Goal: Information Seeking & Learning: Learn about a topic

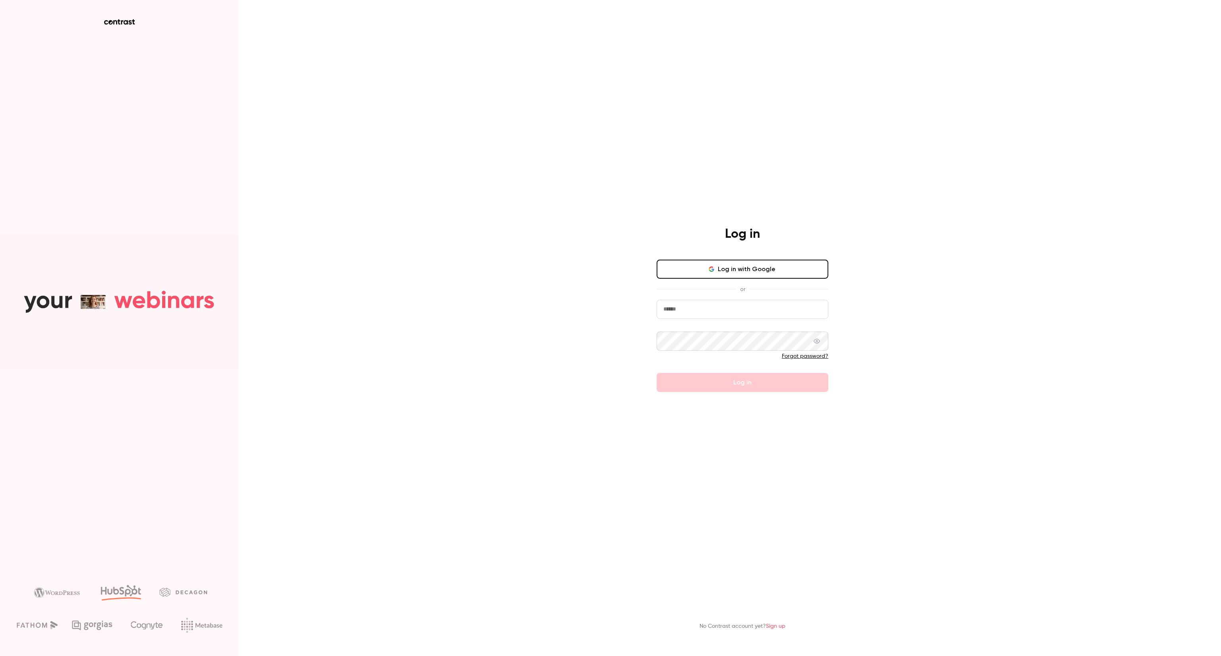
click at [720, 304] on input "email" at bounding box center [743, 309] width 172 height 19
type input "**********"
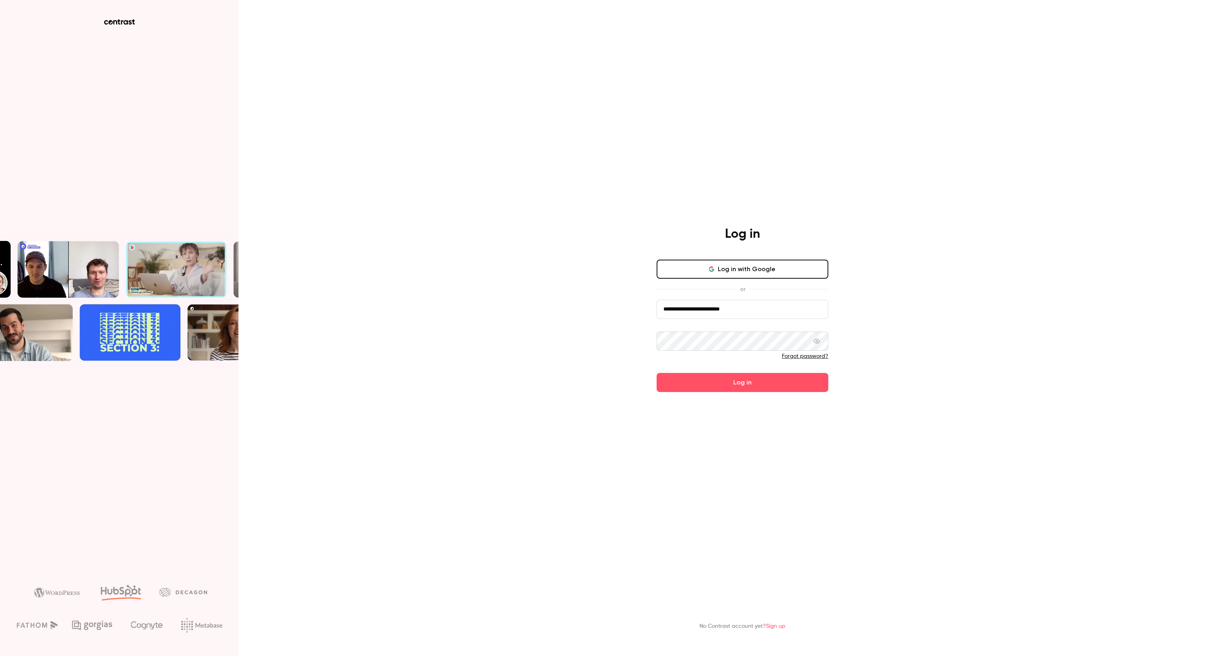
click at [657, 373] on button "Log in" at bounding box center [743, 382] width 172 height 19
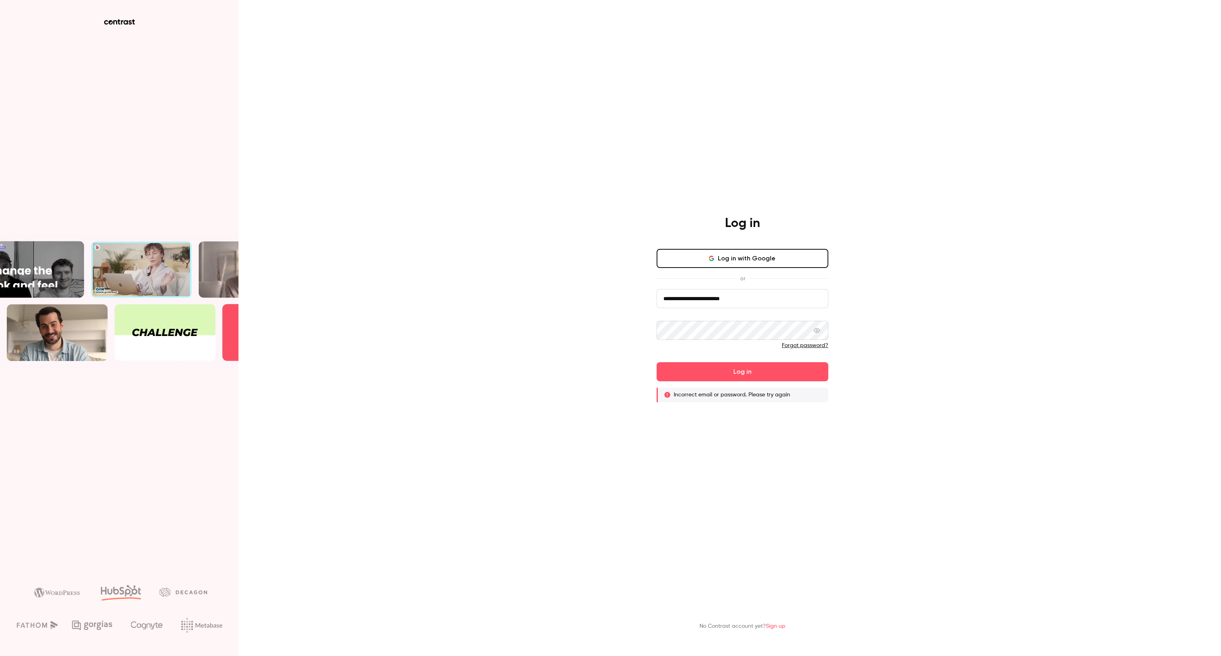
click at [657, 362] on button "Log in" at bounding box center [743, 371] width 172 height 19
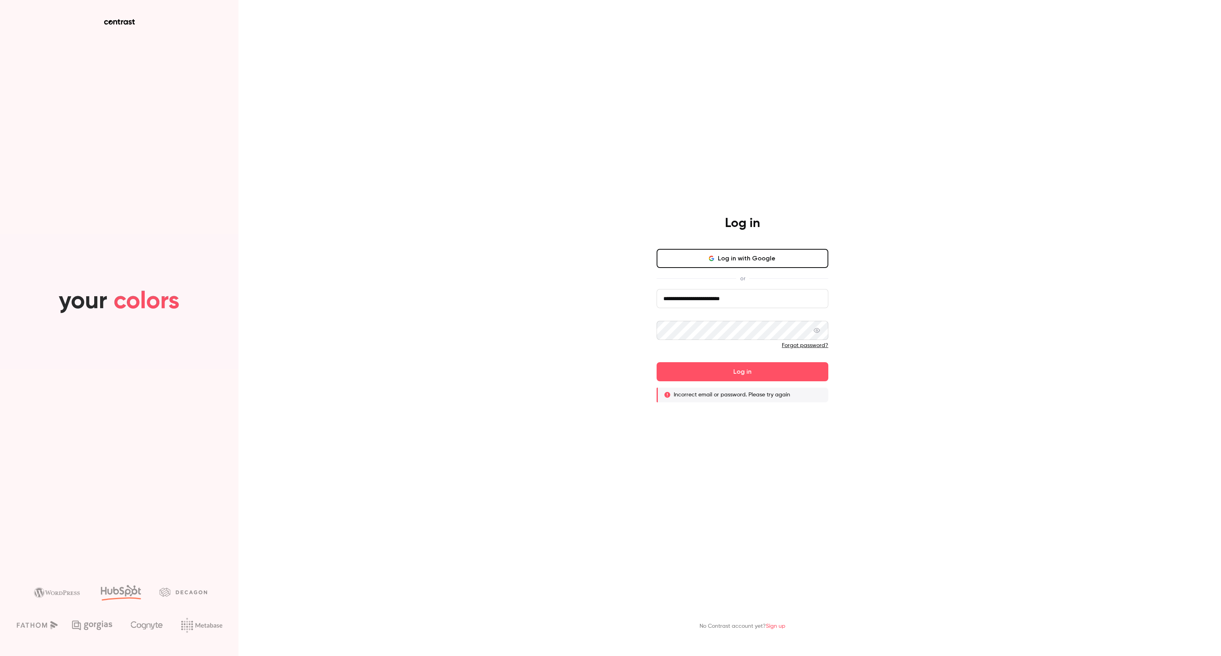
click at [814, 331] on span at bounding box center [817, 330] width 6 height 19
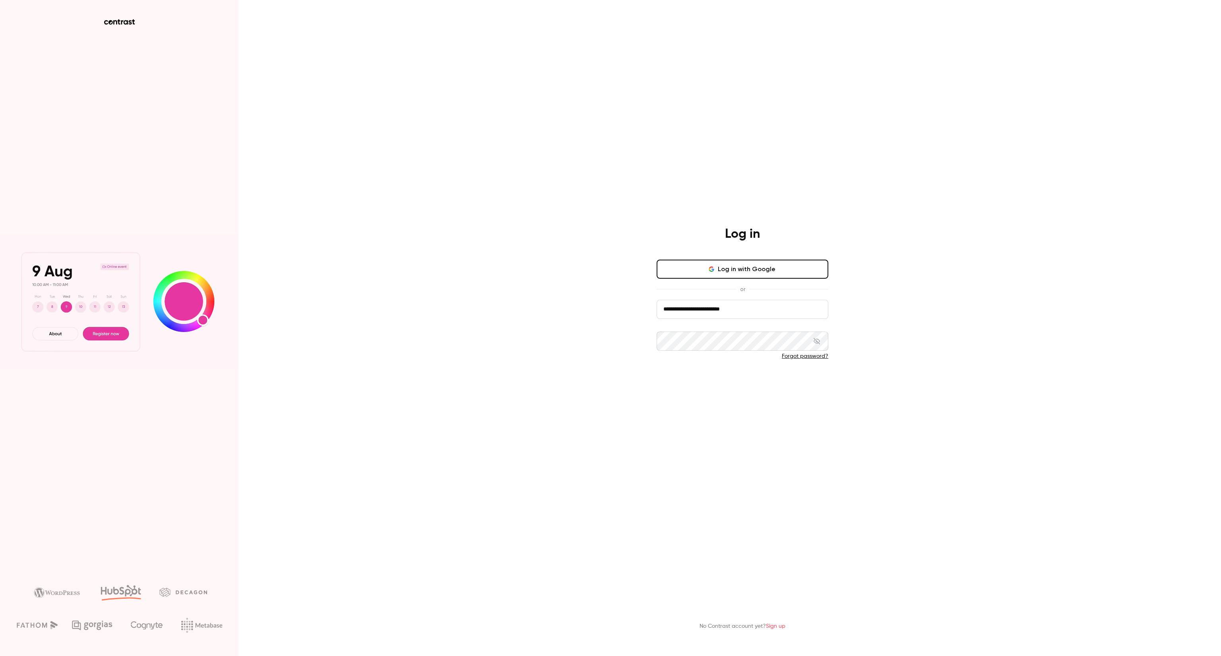
click at [725, 376] on button "Log in" at bounding box center [743, 382] width 172 height 19
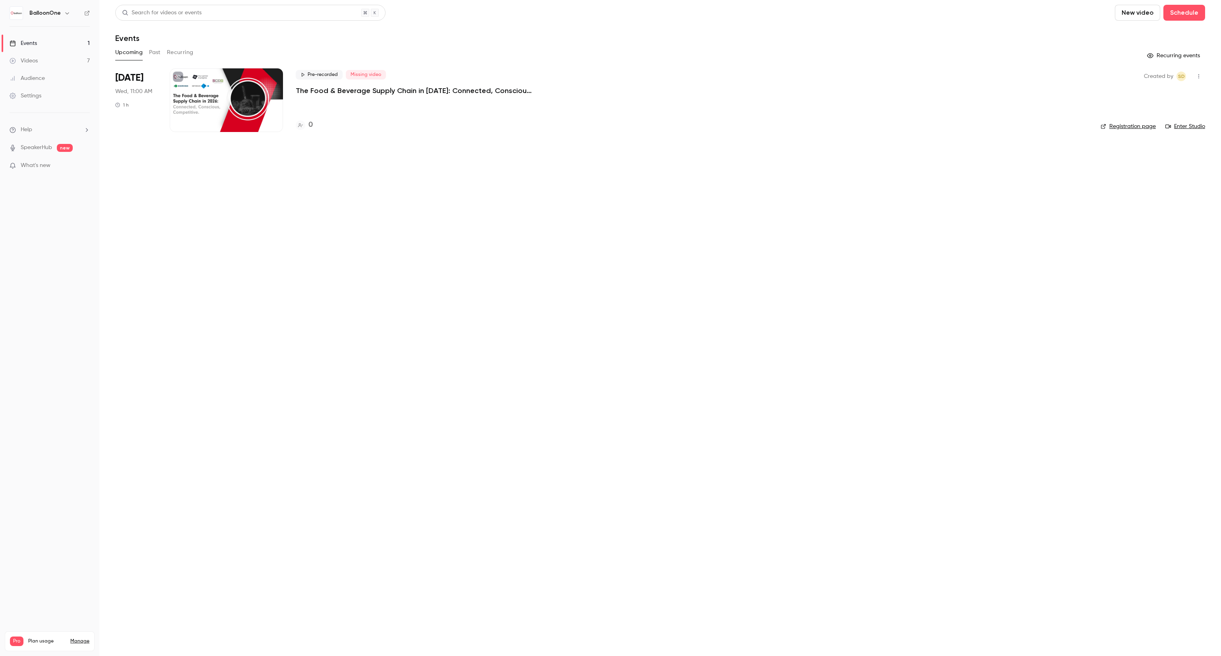
click at [37, 56] on link "Videos 7" at bounding box center [49, 60] width 99 height 17
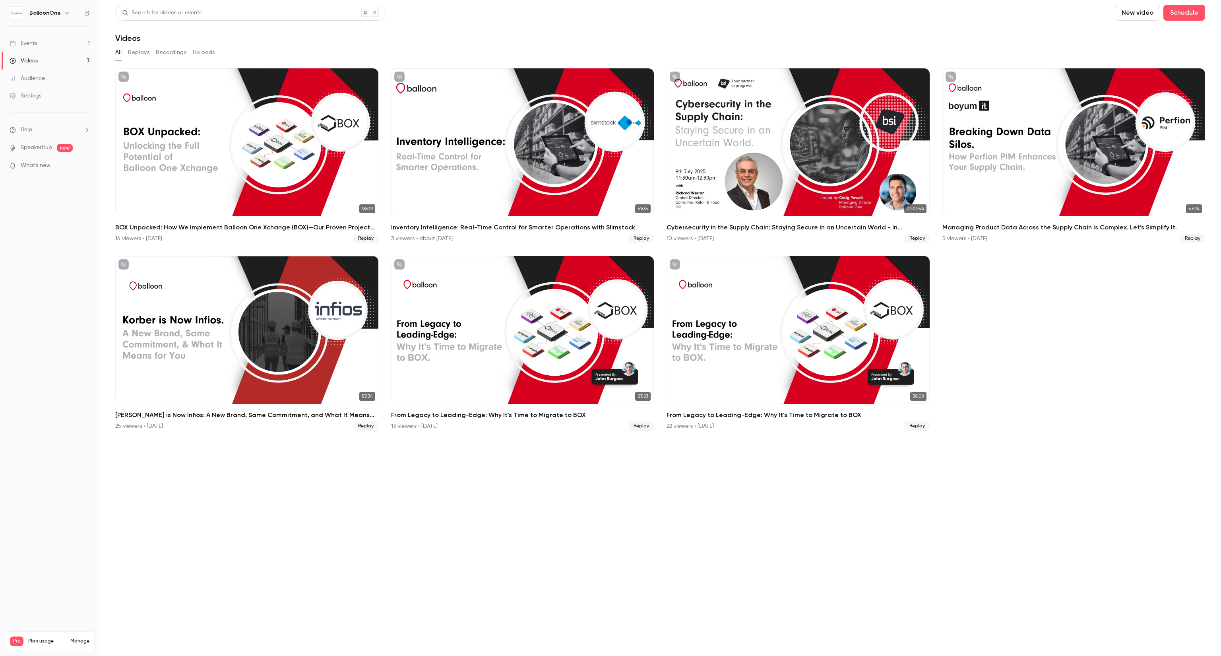
click at [30, 35] on link "Events 1" at bounding box center [49, 43] width 99 height 17
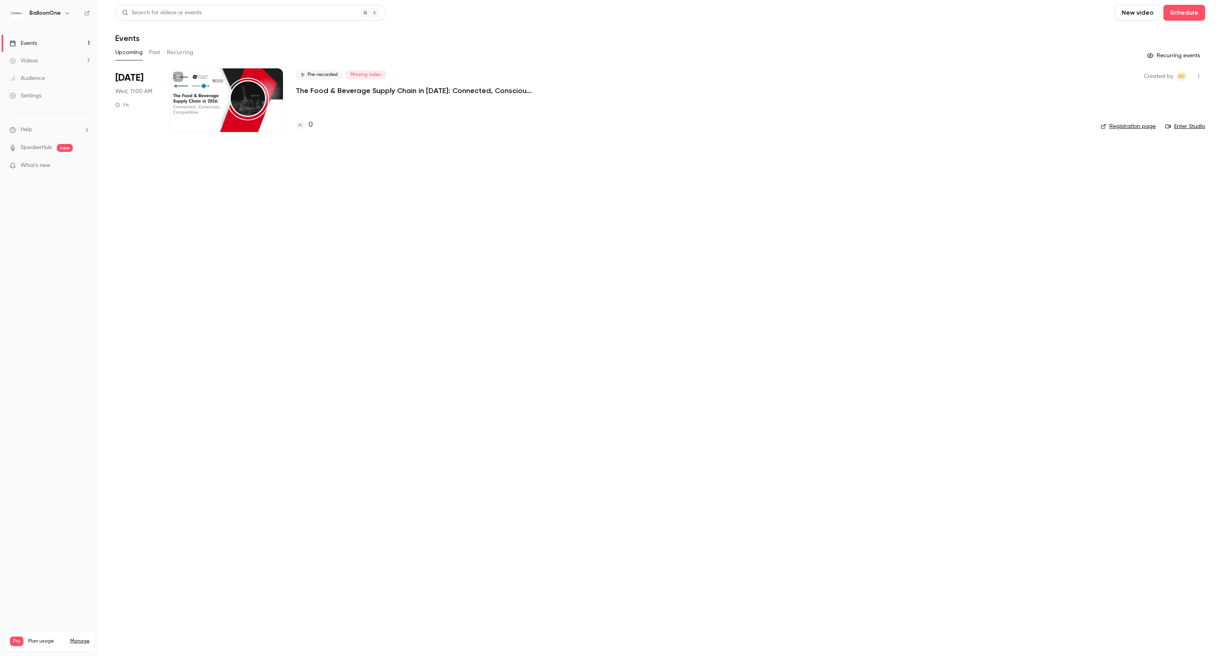
click at [365, 92] on p "The Food & Beverage Supply Chain in [DATE]: Connected, Conscious, Competitive." at bounding box center [415, 91] width 238 height 10
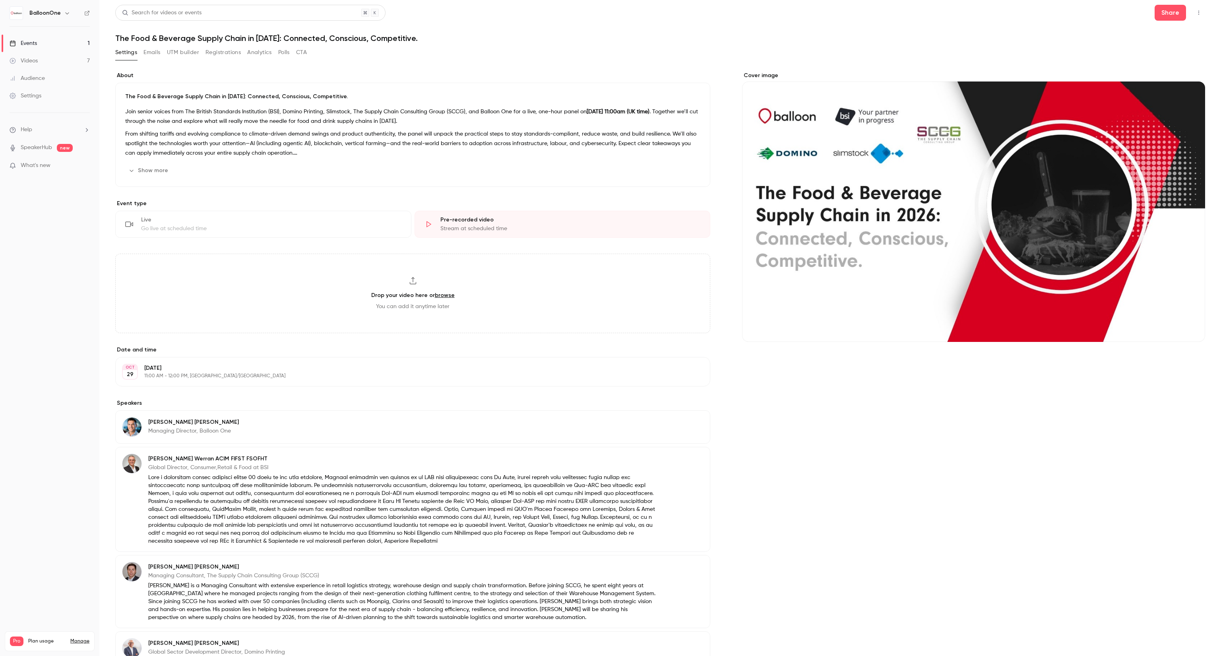
click at [64, 41] on link "Events 1" at bounding box center [49, 43] width 99 height 17
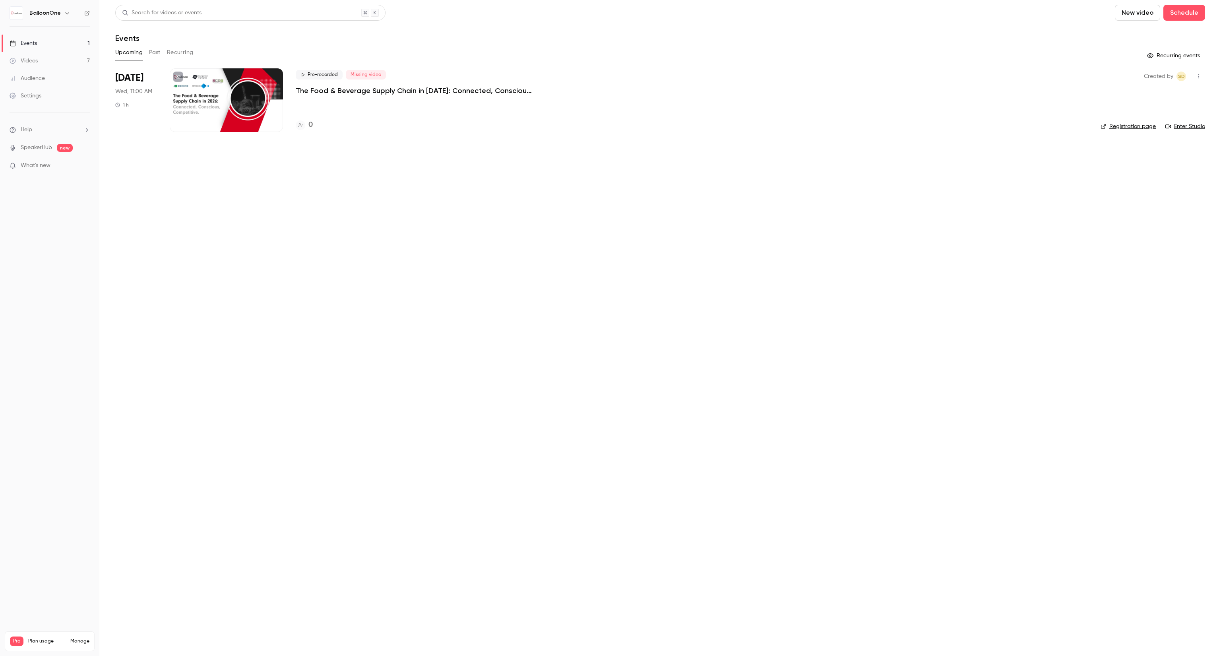
click at [371, 94] on p "The Food & Beverage Supply Chain in [DATE]: Connected, Conscious, Competitive." at bounding box center [415, 91] width 238 height 10
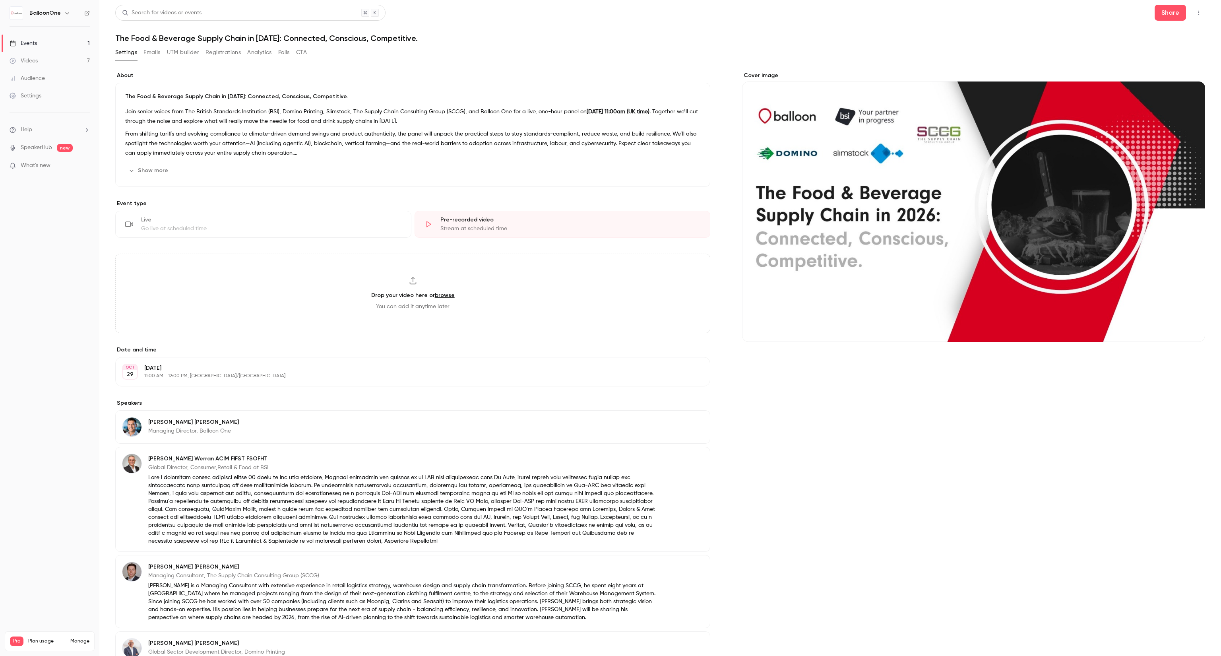
click at [235, 58] on button "Registrations" at bounding box center [222, 52] width 35 height 13
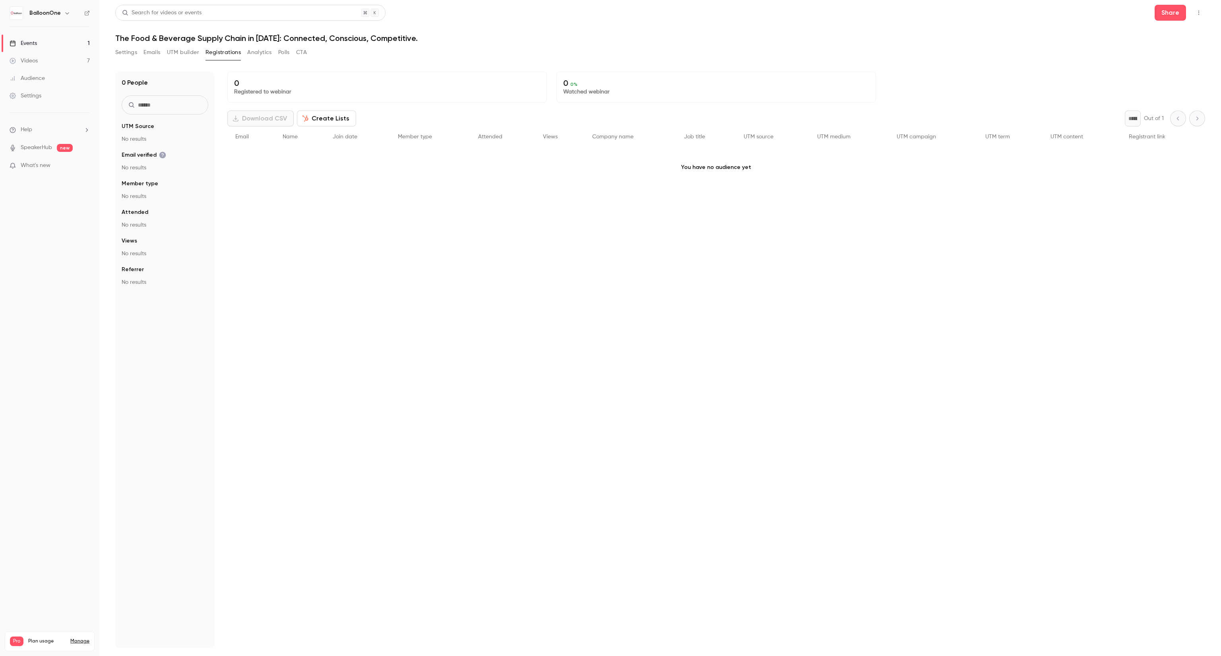
click at [124, 52] on button "Settings" at bounding box center [126, 52] width 22 height 13
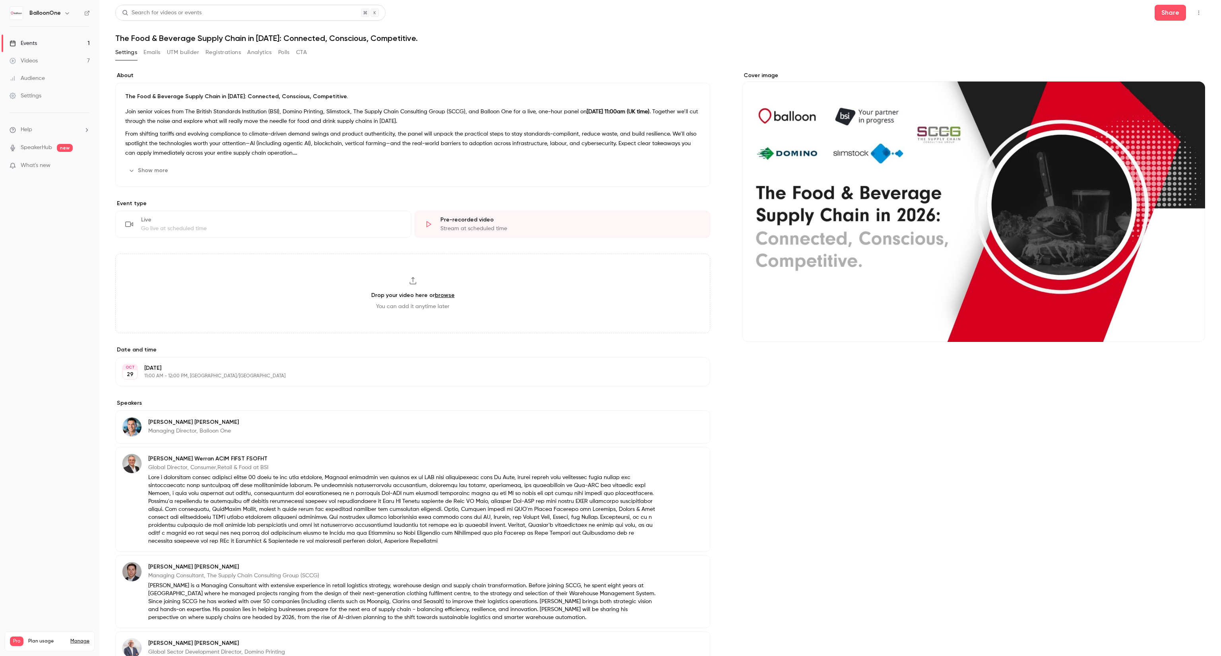
click at [1196, 13] on icon "button" at bounding box center [1199, 13] width 6 height 6
click at [47, 35] on div at bounding box center [610, 328] width 1221 height 656
click at [50, 45] on link "Events 1" at bounding box center [49, 43] width 99 height 17
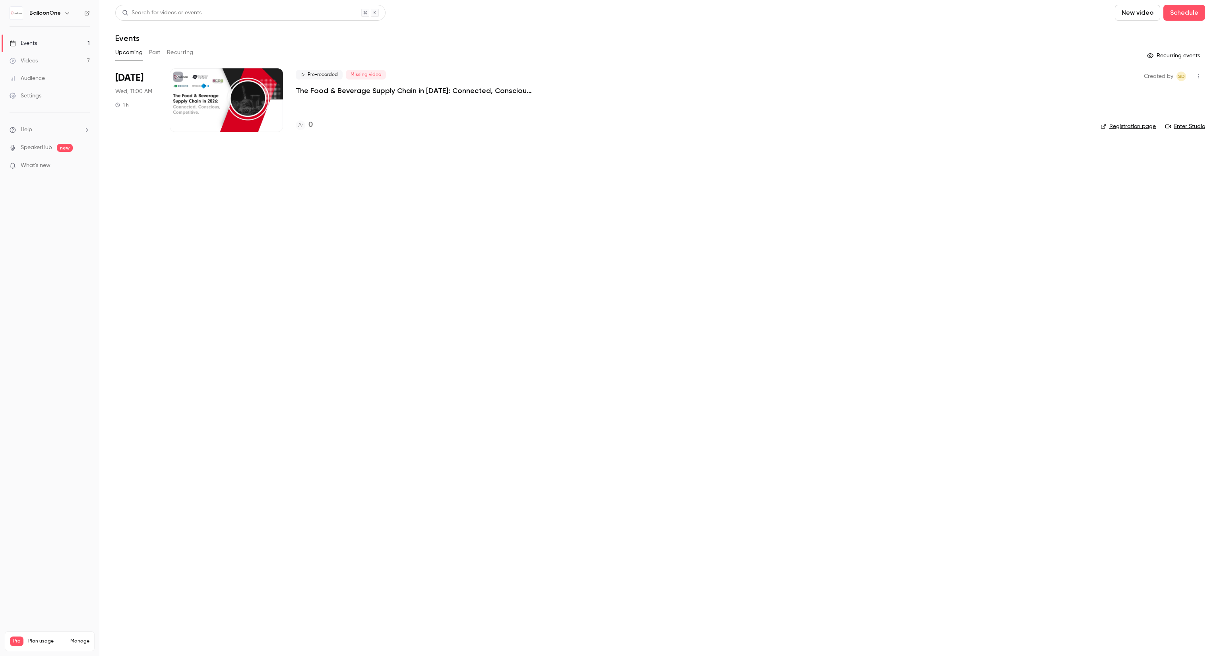
click at [1131, 128] on link "Registration page" at bounding box center [1128, 126] width 55 height 8
click at [27, 59] on div "Videos" at bounding box center [24, 61] width 28 height 8
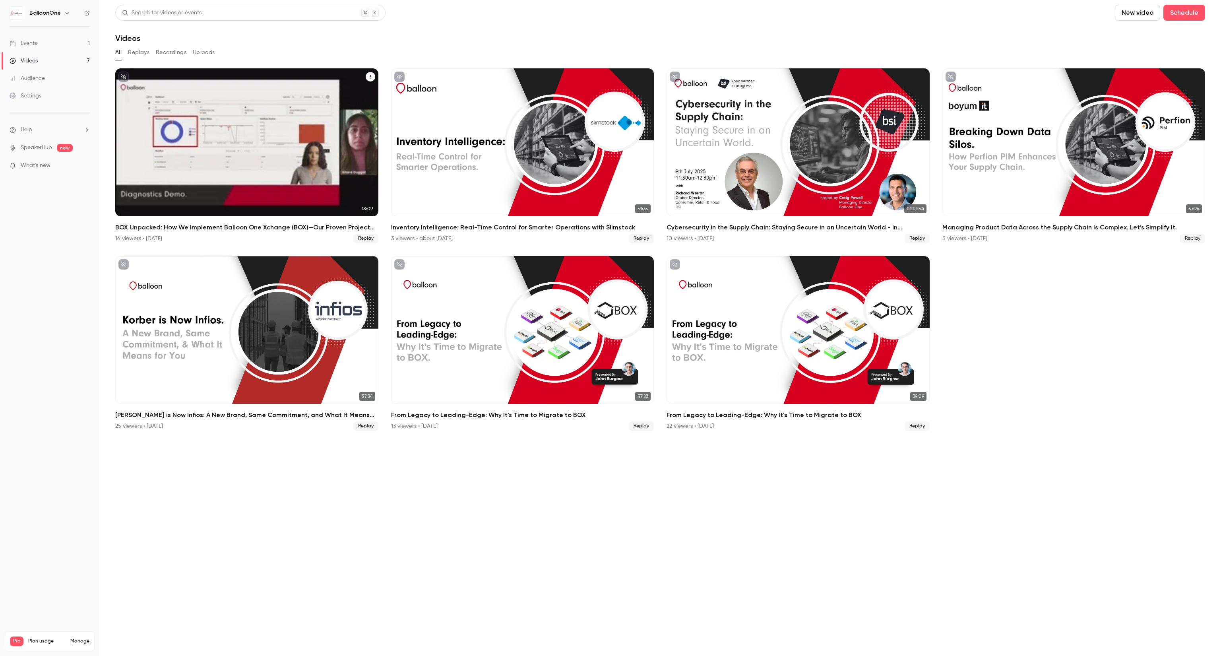
click at [135, 231] on h2 "BOX Unpacked: How We Implement Balloon One Xchange (BOX)—Our Proven Project Met…" at bounding box center [246, 228] width 263 height 10
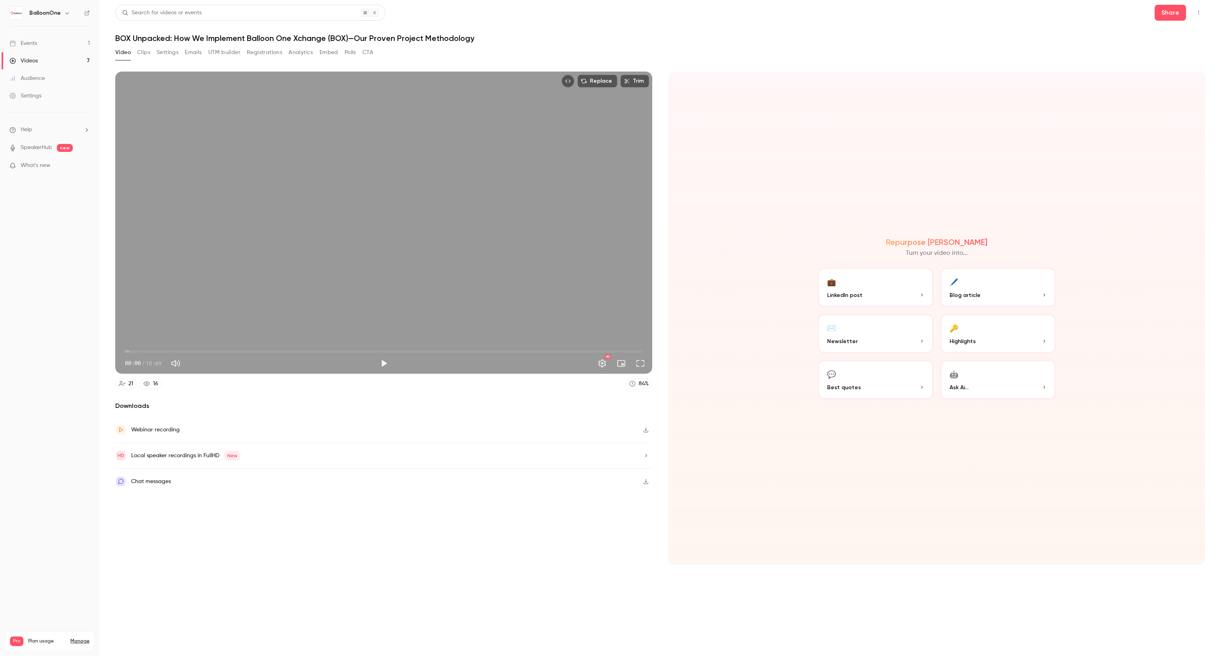
click at [279, 50] on button "Registrations" at bounding box center [264, 52] width 35 height 13
